Goal: Task Accomplishment & Management: Manage account settings

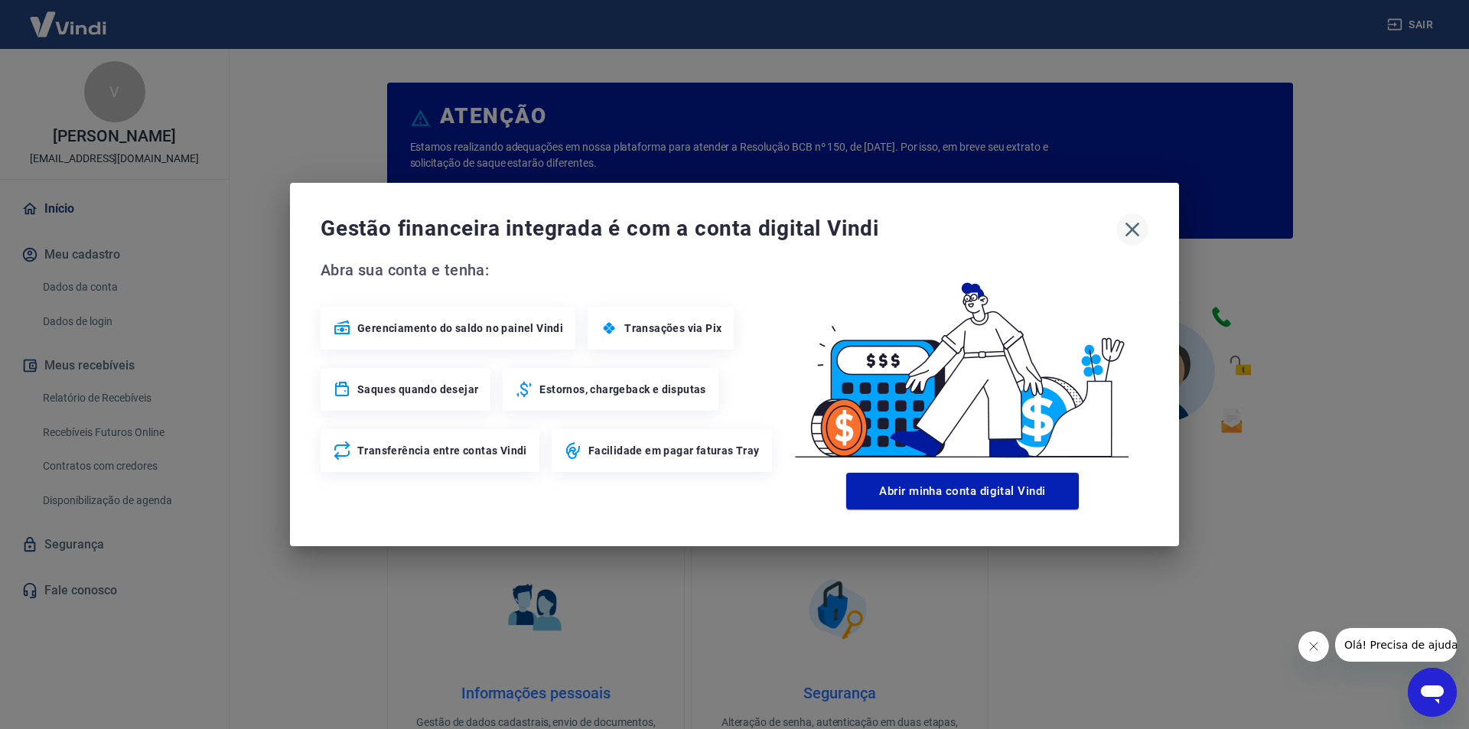
click at [1120, 233] on icon "button" at bounding box center [1132, 229] width 24 height 24
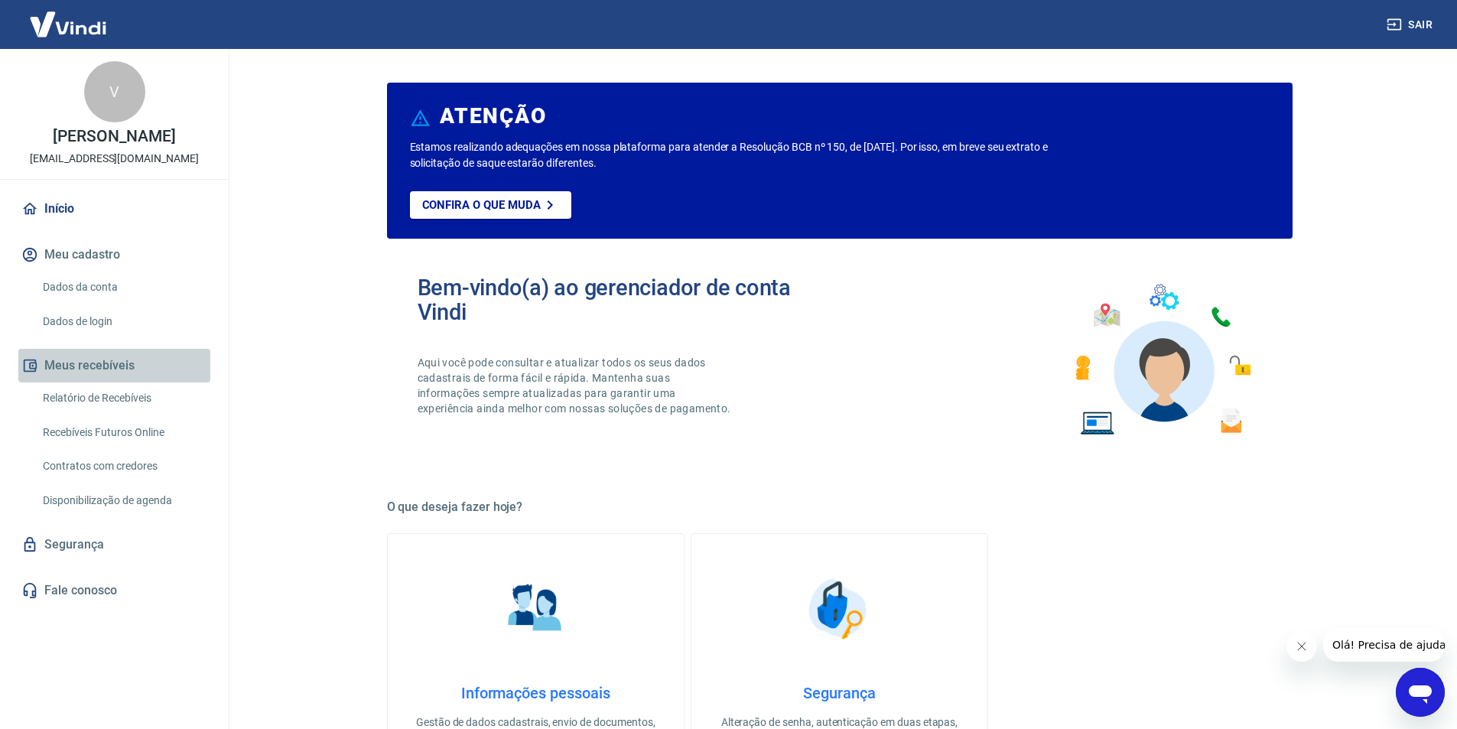
click at [99, 362] on button "Meus recebíveis" at bounding box center [114, 366] width 192 height 34
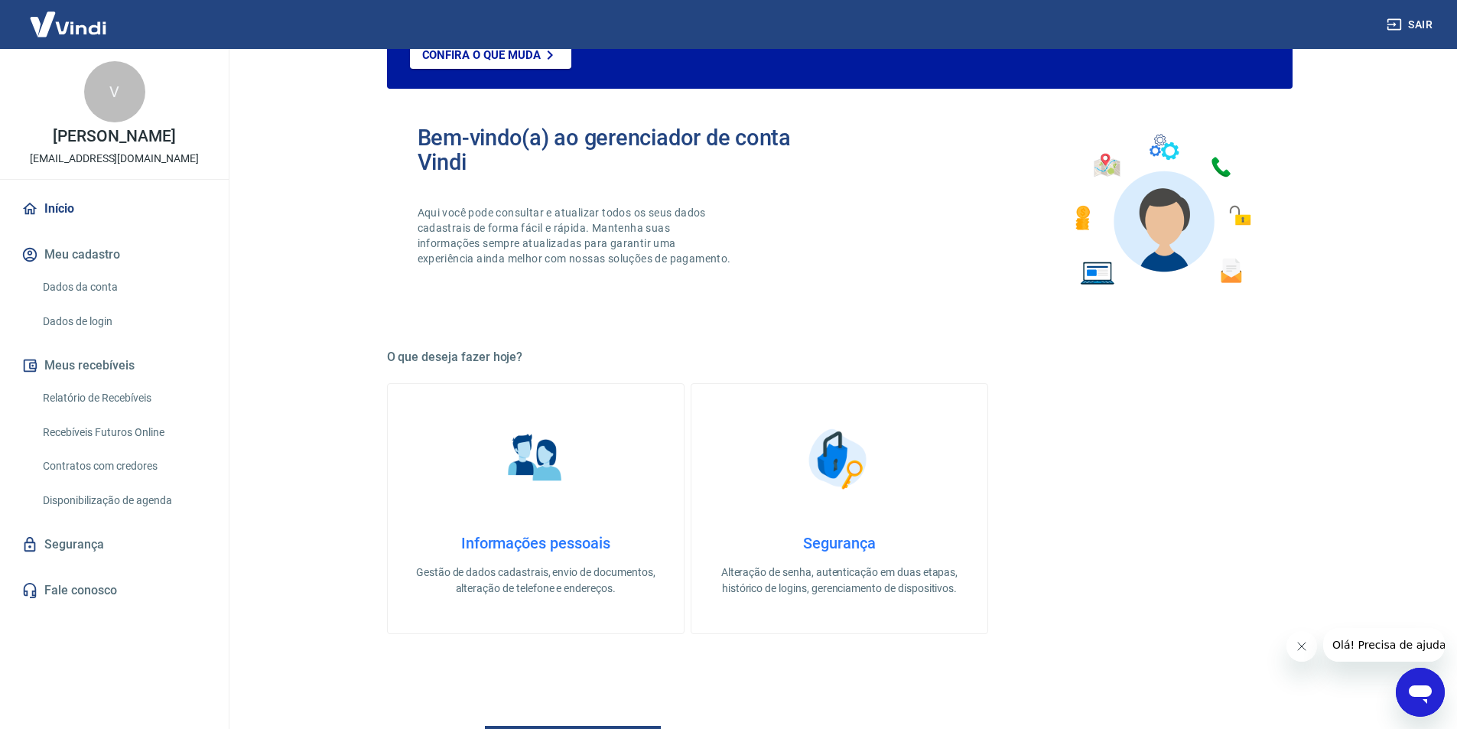
scroll to position [153, 0]
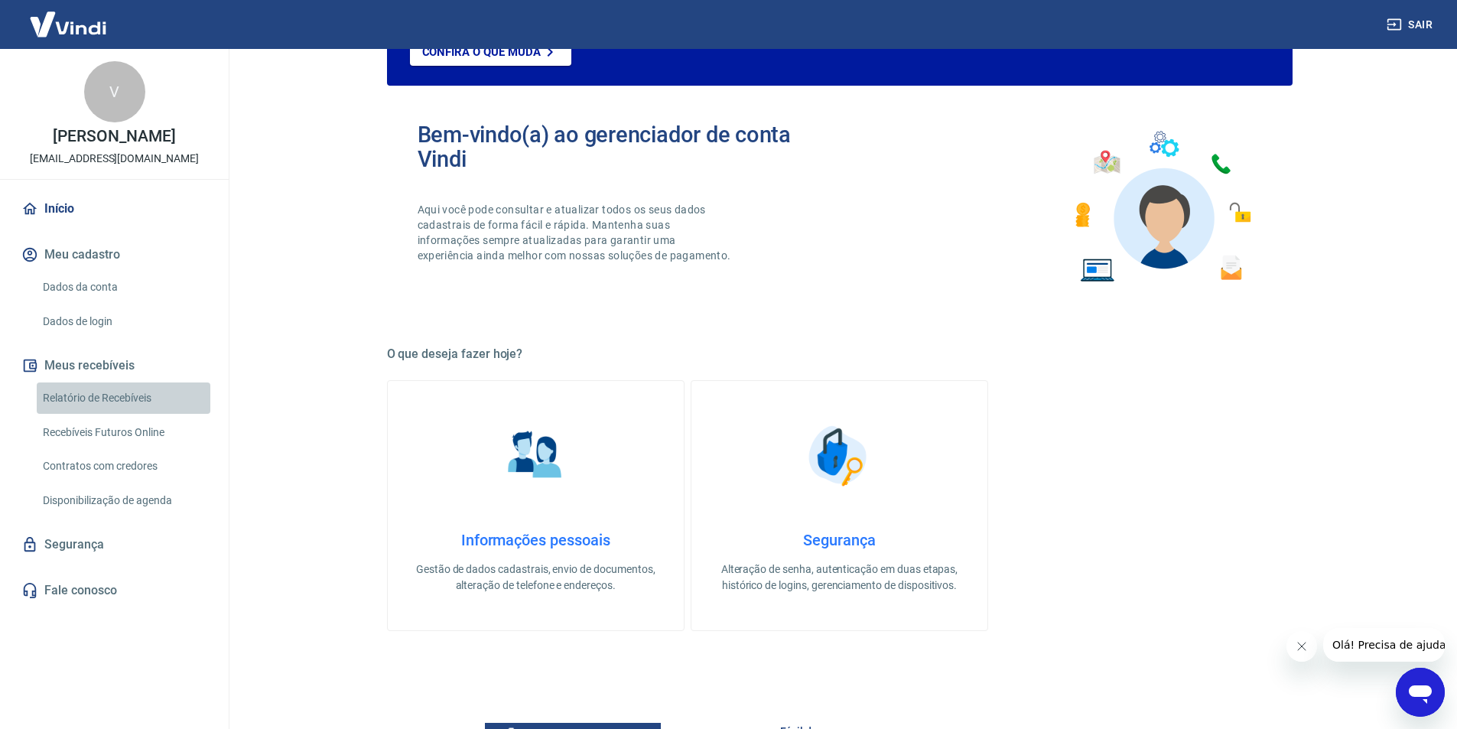
click at [94, 398] on link "Relatório de Recebíveis" at bounding box center [124, 398] width 174 height 31
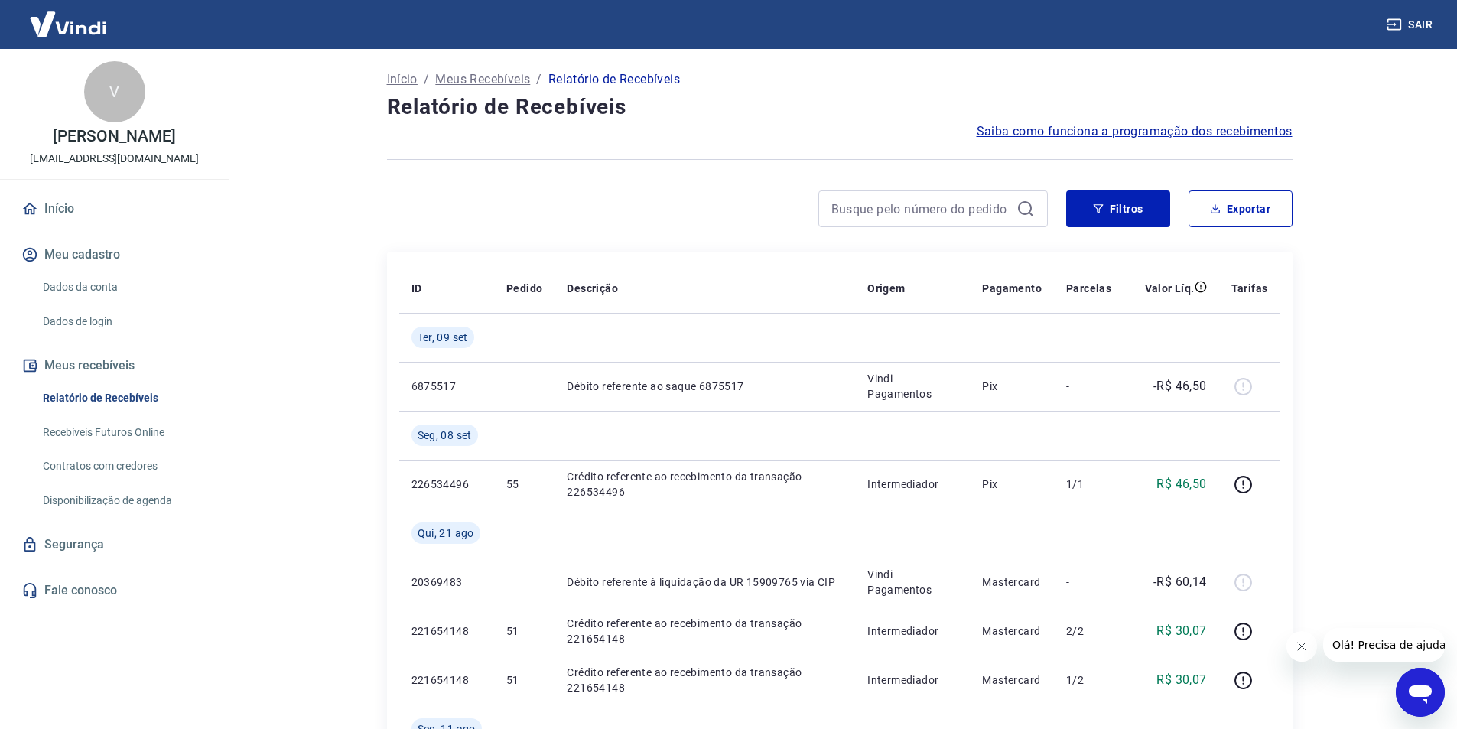
click at [93, 364] on button "Meus recebíveis" at bounding box center [114, 366] width 192 height 34
click at [56, 206] on link "Início" at bounding box center [114, 209] width 192 height 34
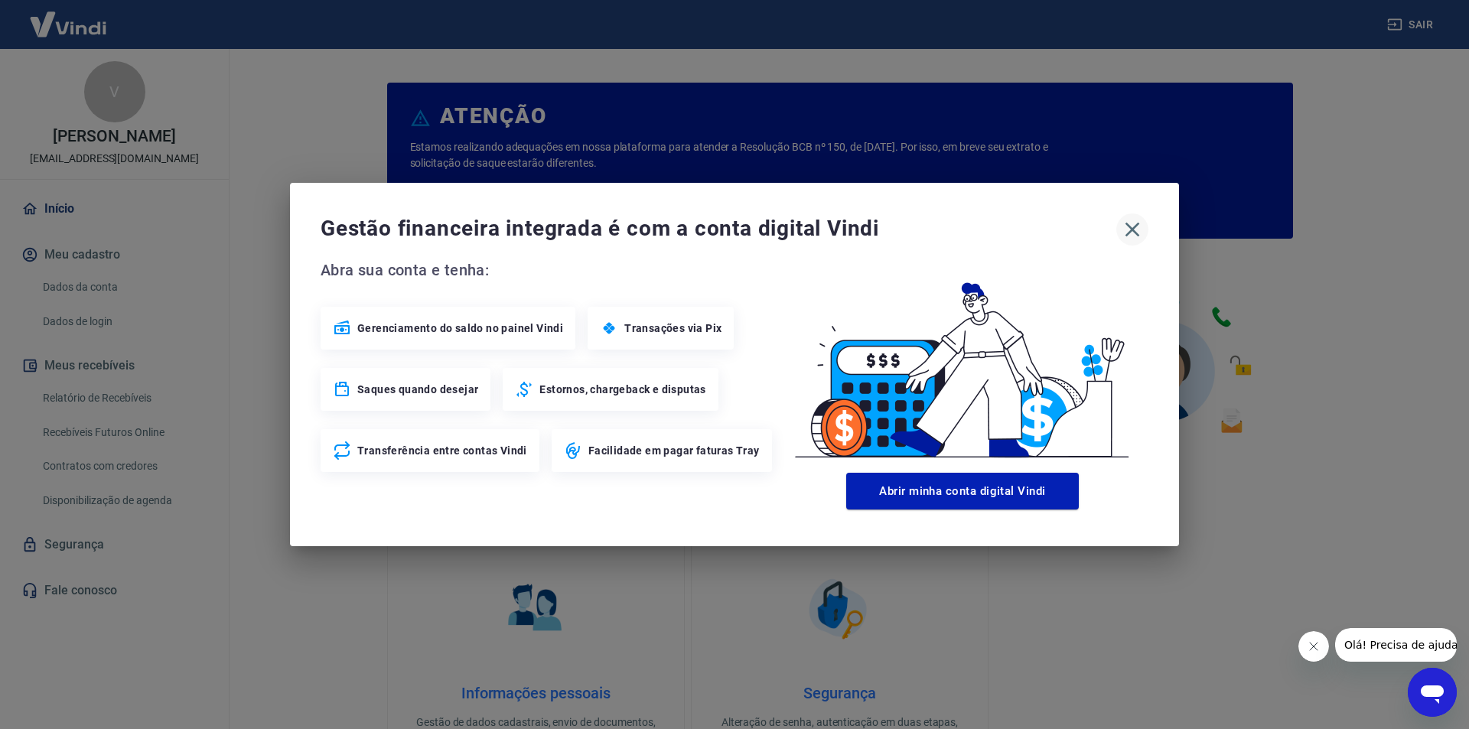
click at [1132, 228] on icon "button" at bounding box center [1132, 229] width 24 height 24
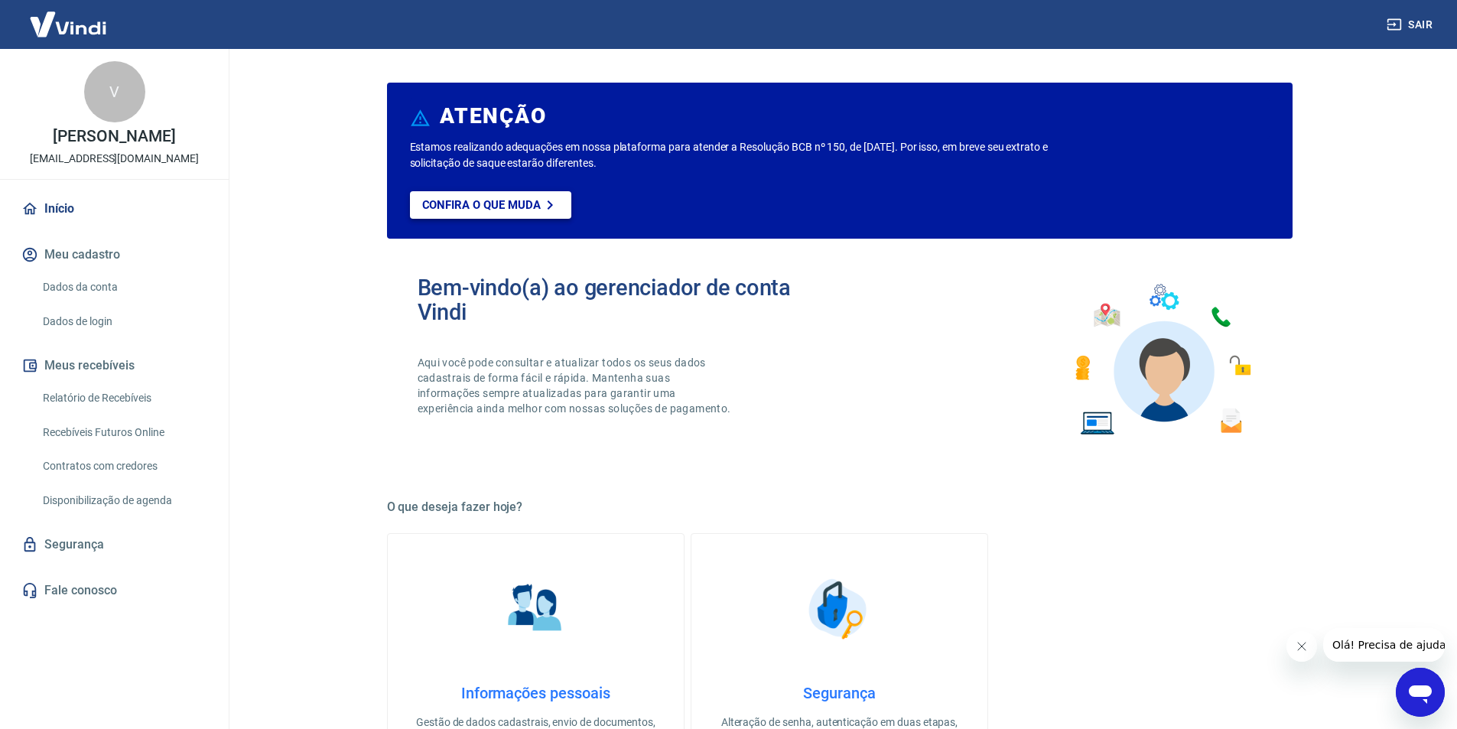
click at [448, 200] on p "Confira o que muda" at bounding box center [481, 205] width 119 height 14
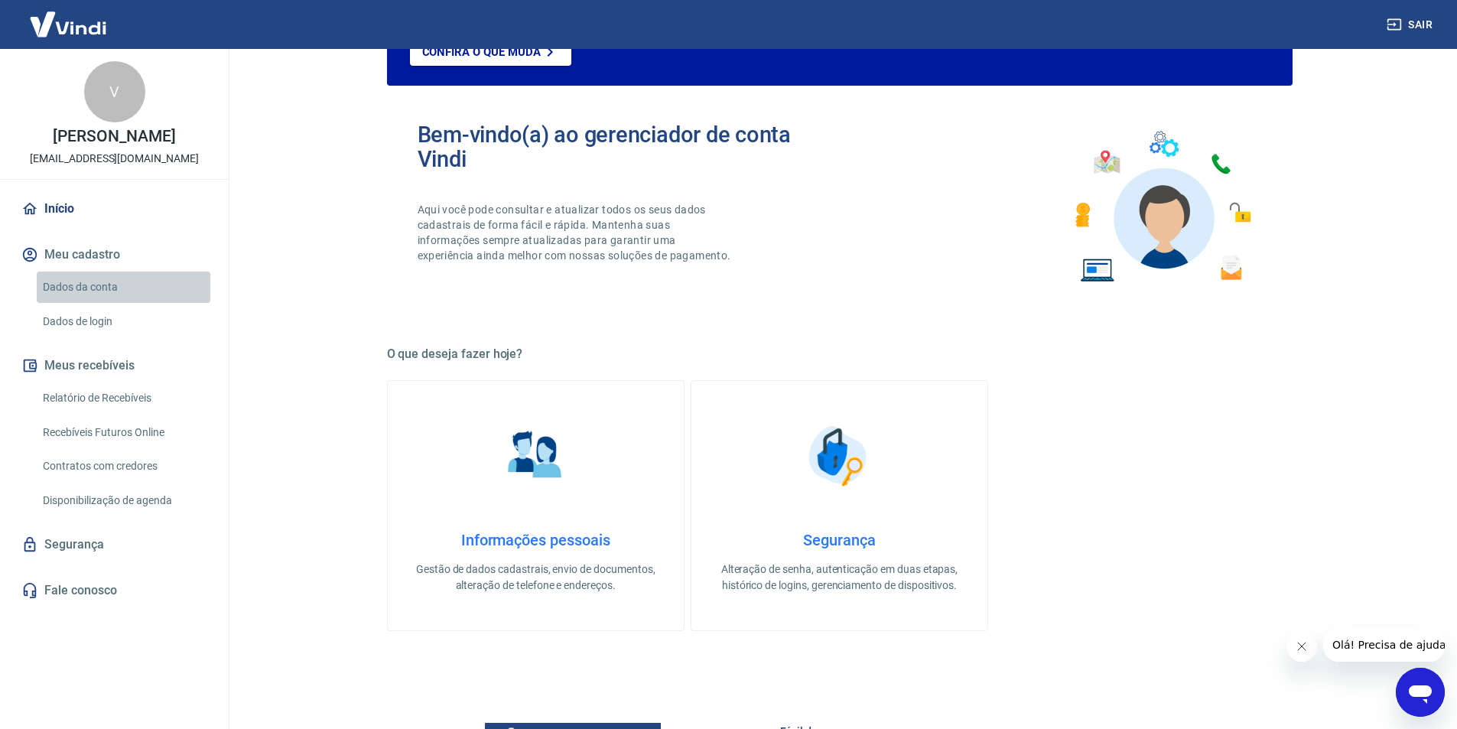
click at [51, 287] on link "Dados da conta" at bounding box center [124, 287] width 174 height 31
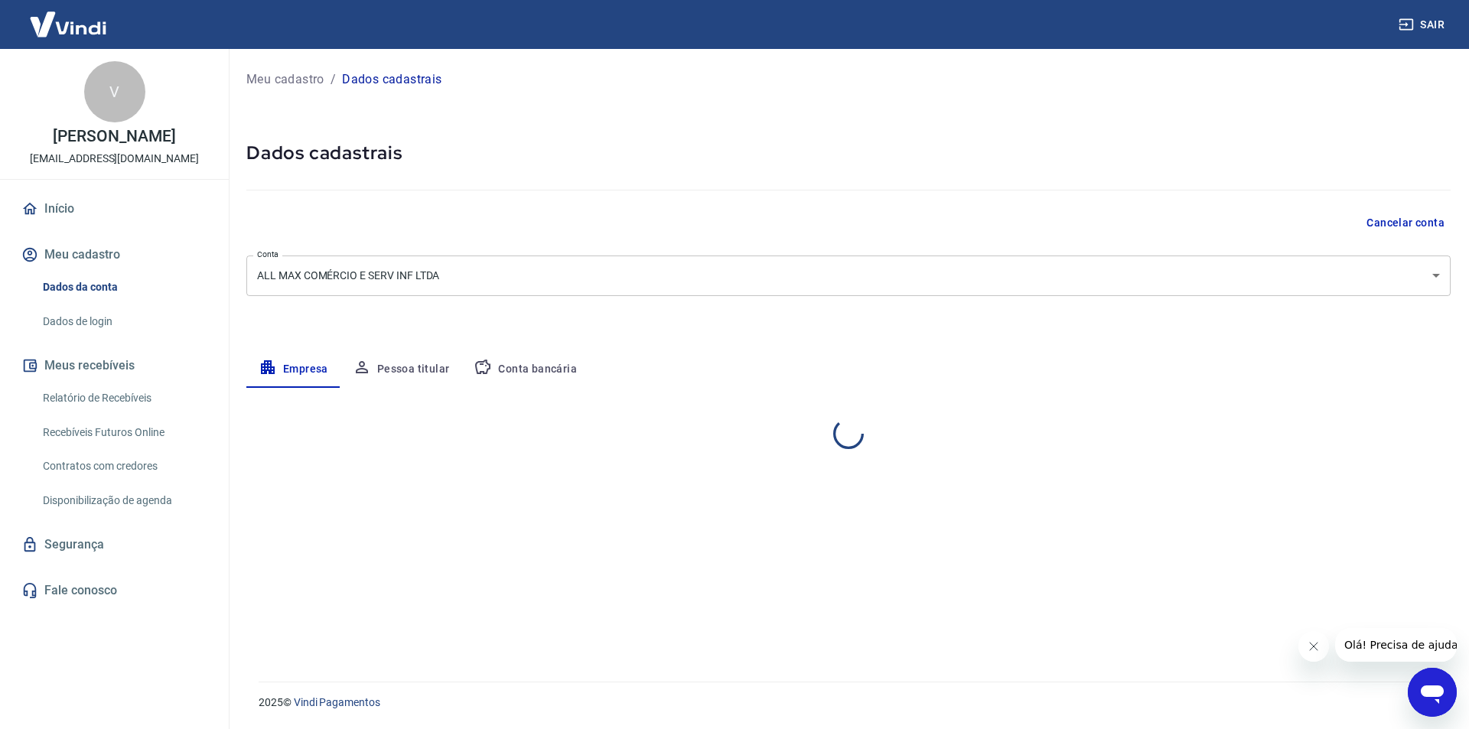
select select "GO"
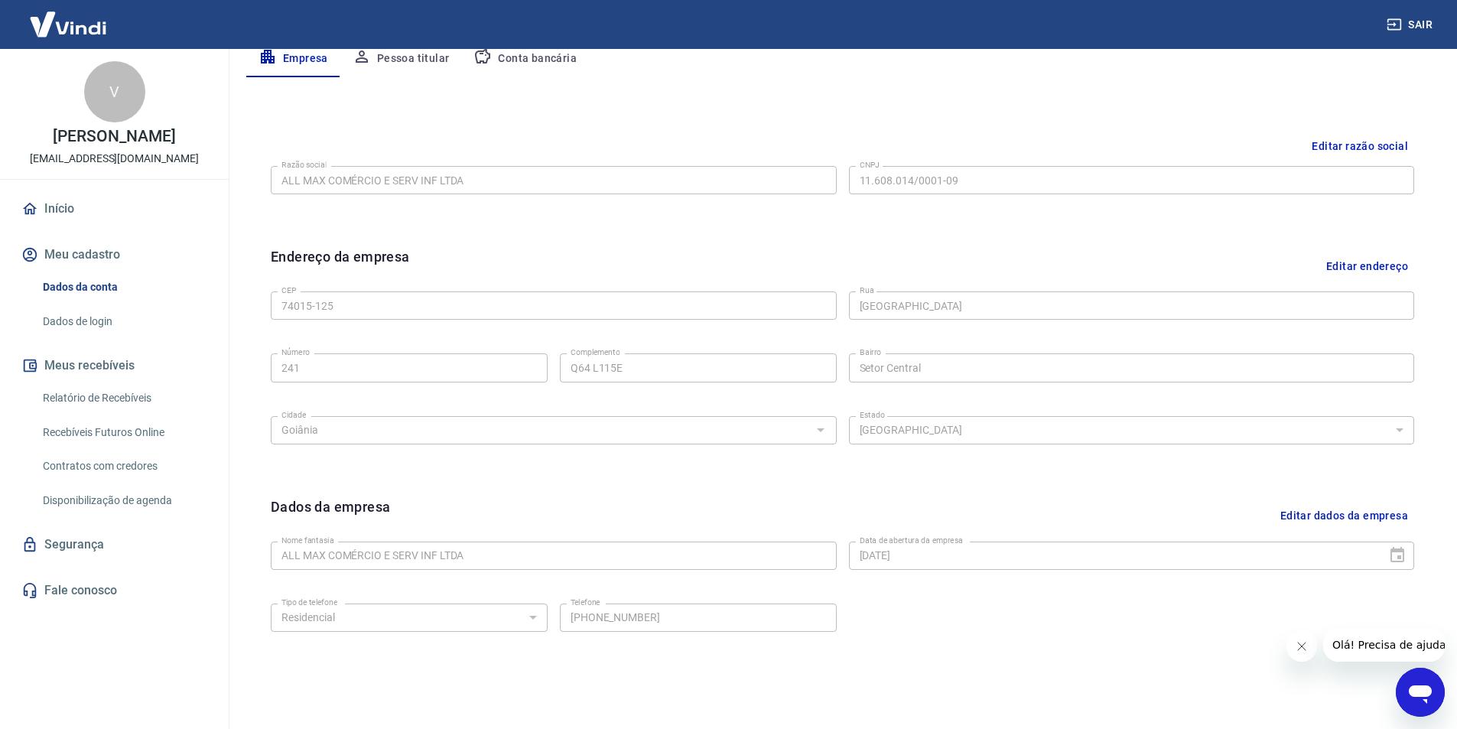
scroll to position [374, 0]
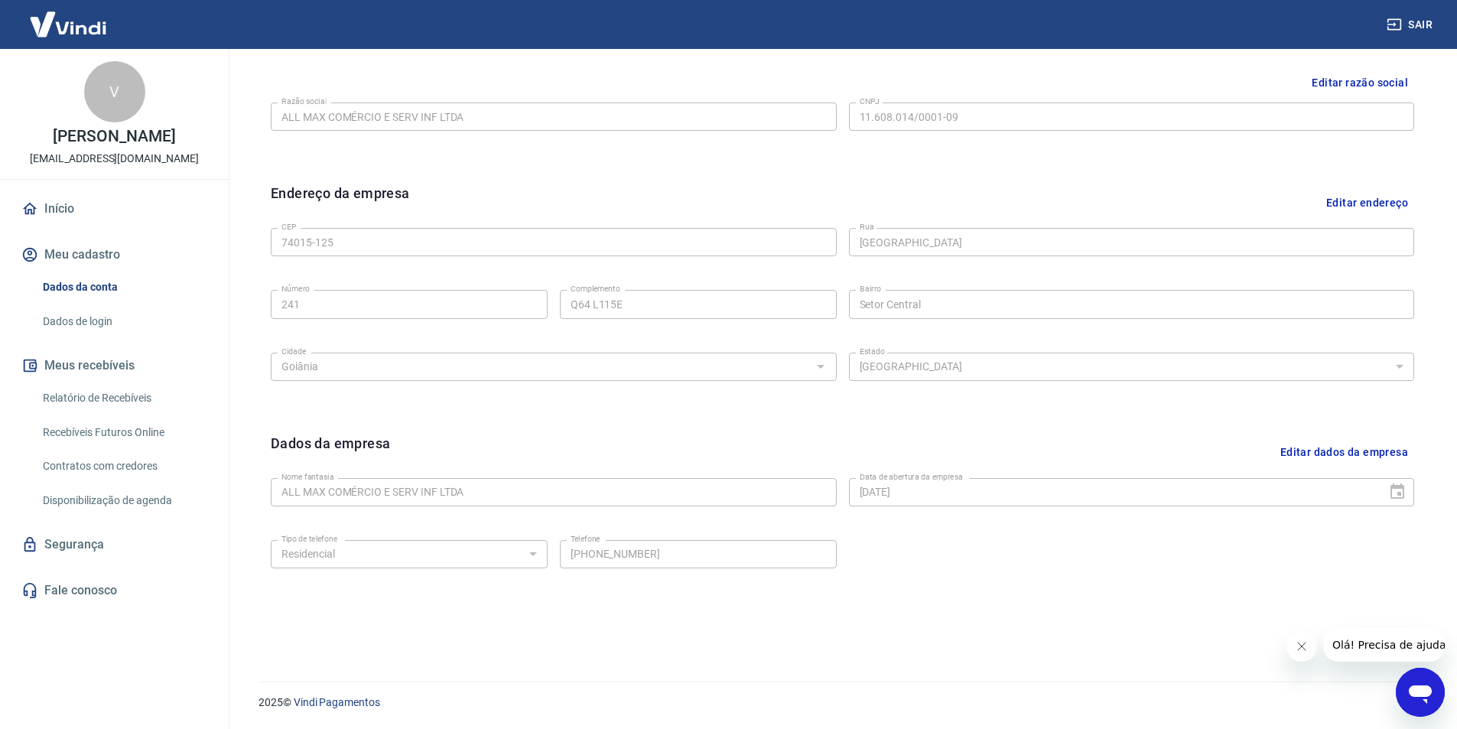
click at [77, 430] on link "Recebíveis Futuros Online" at bounding box center [124, 432] width 174 height 31
